Goal: Information Seeking & Learning: Find specific fact

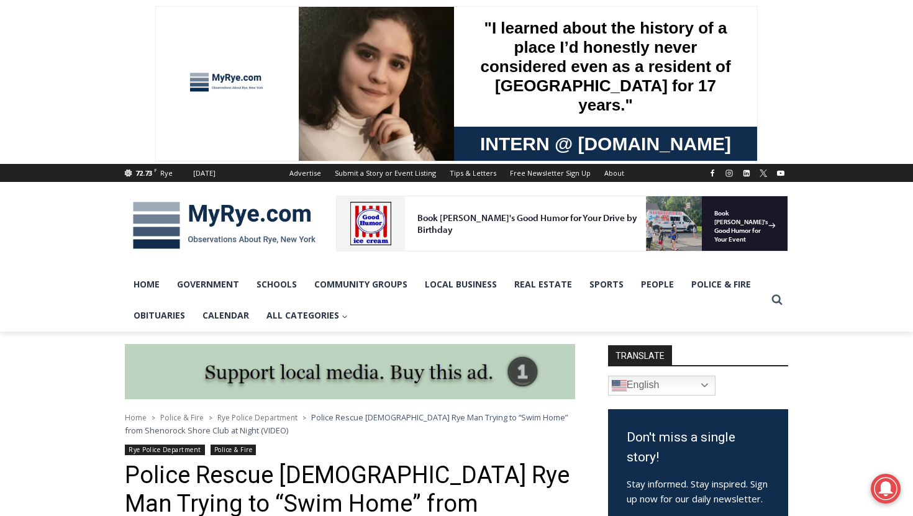
scroll to position [21, 0]
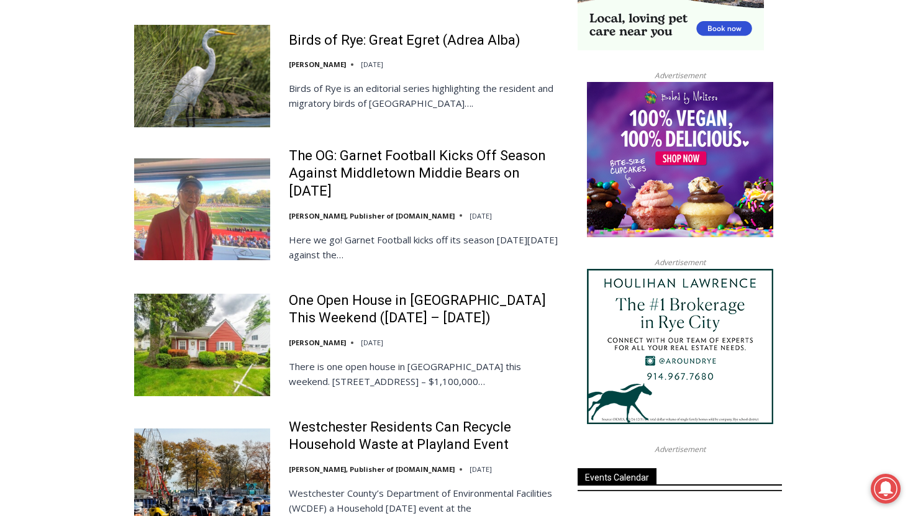
scroll to position [1367, 0]
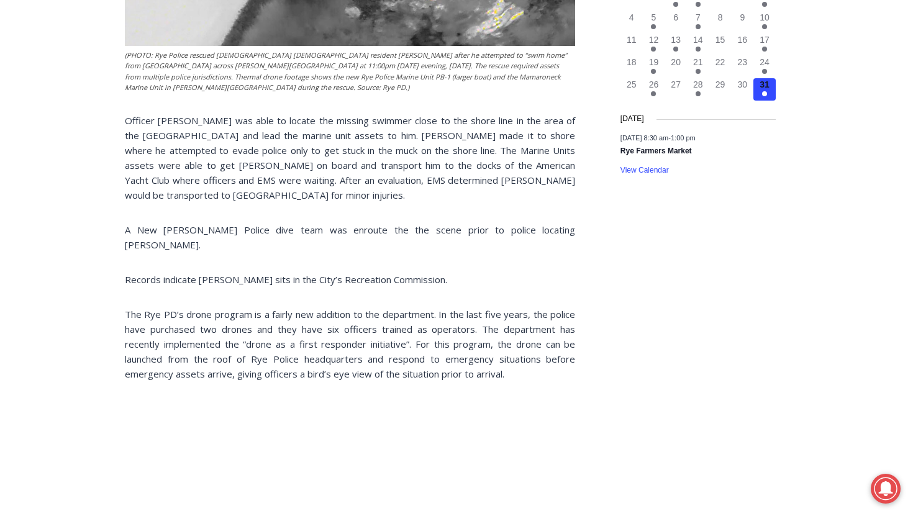
scroll to position [849, 0]
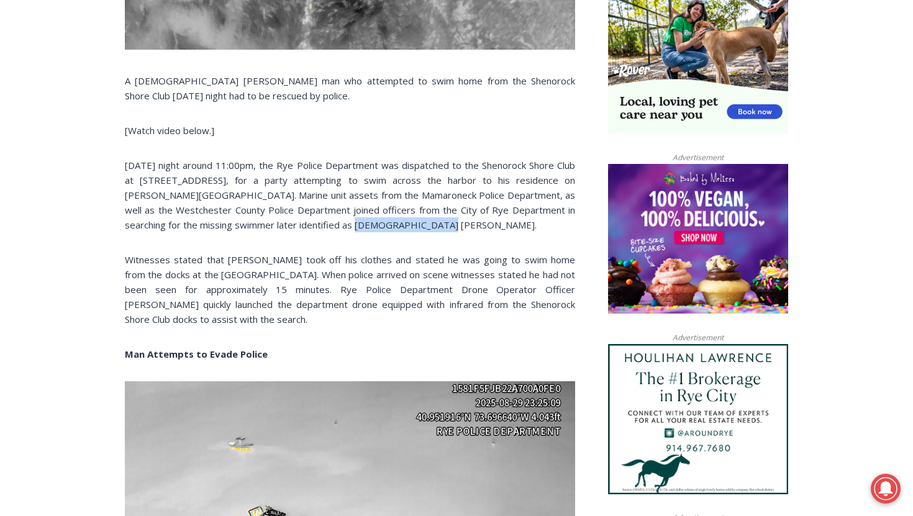
drag, startPoint x: 297, startPoint y: 225, endPoint x: 398, endPoint y: 226, distance: 101.3
click at [399, 226] on p "[DATE] night around 11:00pm, the Rye Police Department was dispatched to the Sh…" at bounding box center [350, 195] width 450 height 75
copy p "Kenneth Niejadlik."
